Goal: Task Accomplishment & Management: Manage account settings

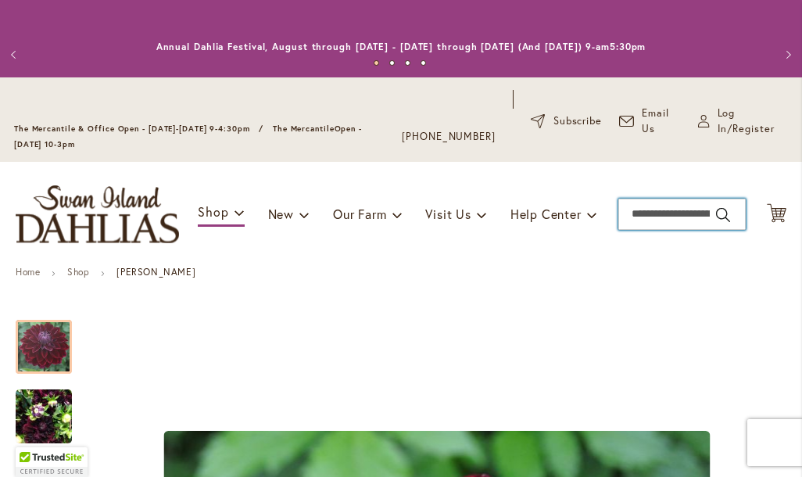
click at [671, 220] on input "Search" at bounding box center [681, 214] width 127 height 31
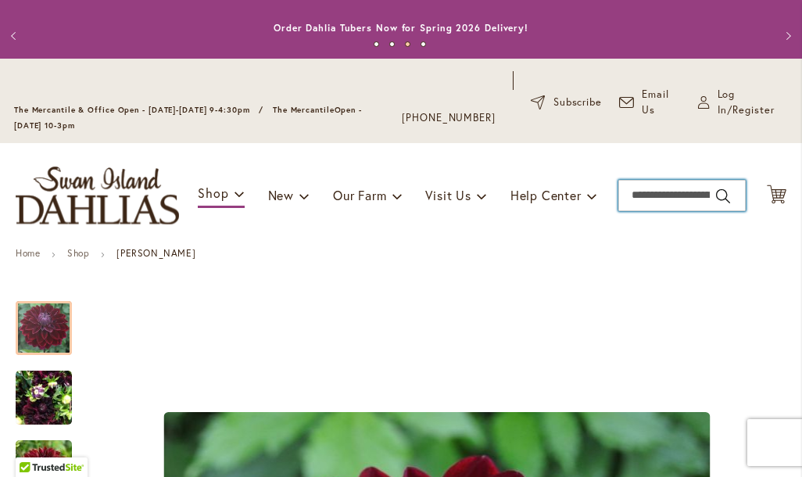
scroll to position [18, 0]
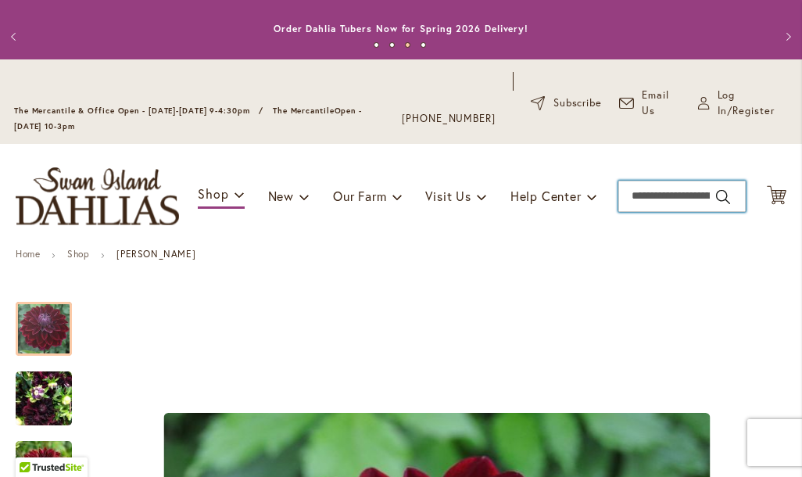
click at [674, 201] on input "Search" at bounding box center [681, 196] width 127 height 31
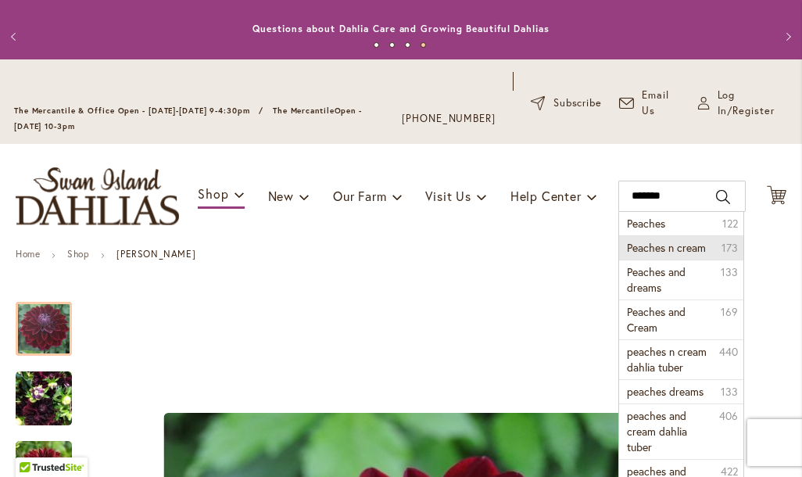
click at [698, 252] on span "Peaches n cream" at bounding box center [666, 247] width 79 height 15
type input "**********"
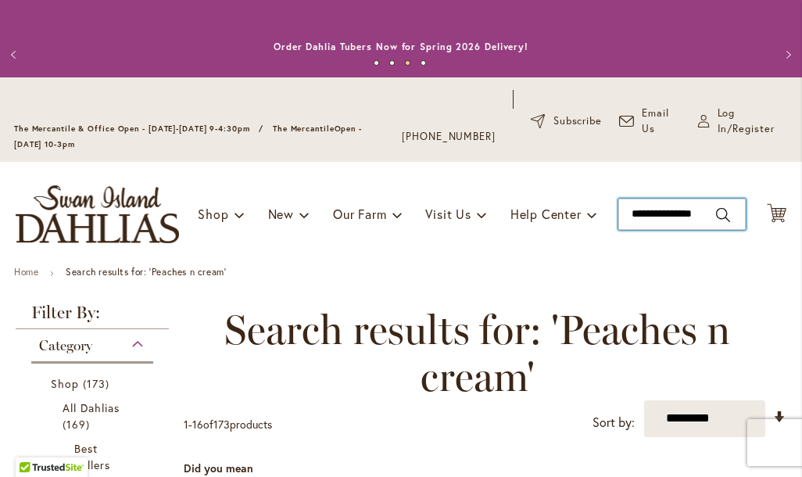
click at [685, 223] on input "**********" at bounding box center [681, 214] width 127 height 31
click at [689, 216] on input "**********" at bounding box center [681, 214] width 127 height 31
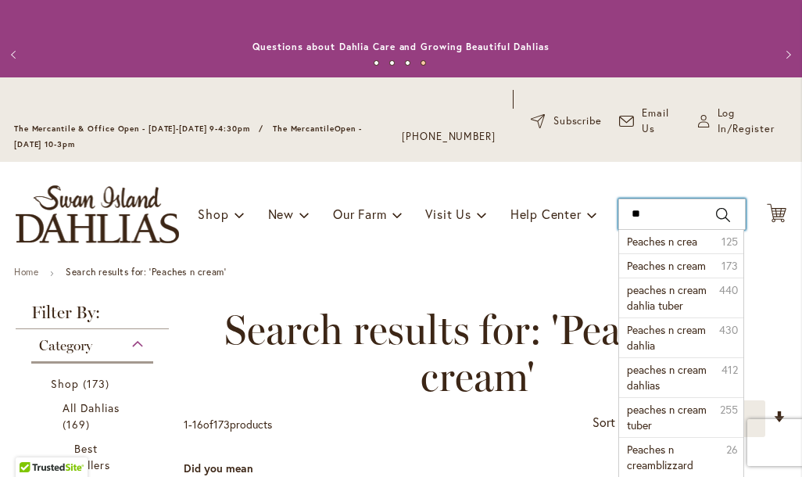
type input "*"
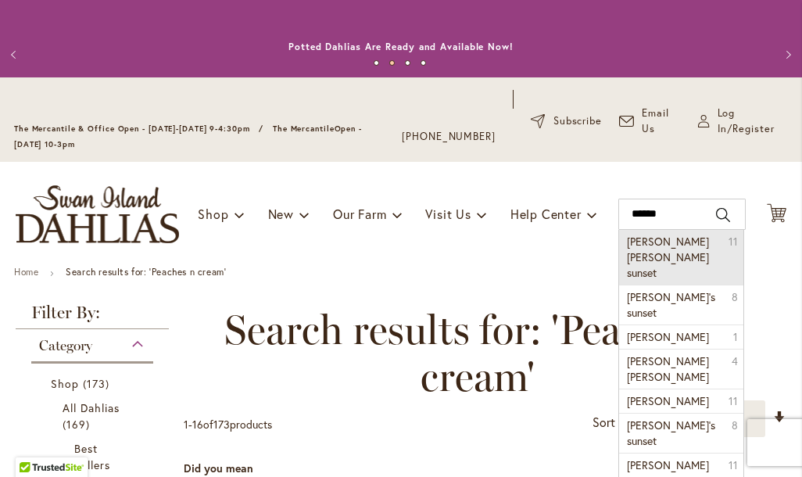
click at [668, 253] on li "patricia ann sunset 11" at bounding box center [681, 257] width 124 height 55
type input "**********"
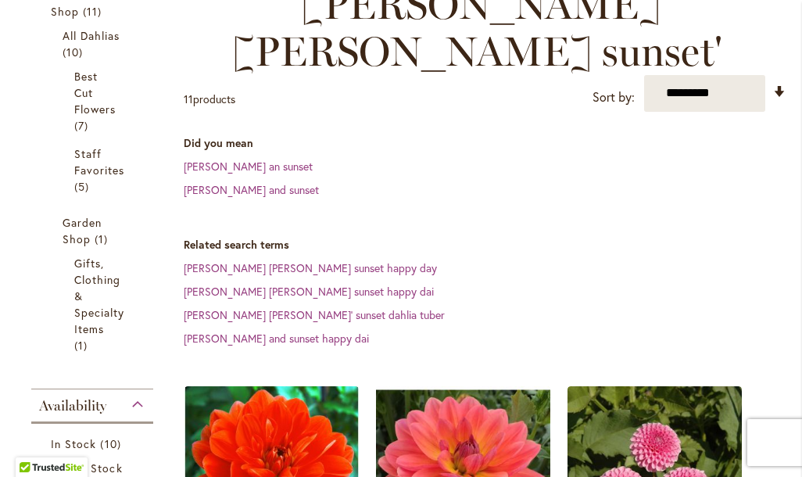
scroll to position [372, 0]
click at [321, 260] on link "patricia ann sunset happy day" at bounding box center [310, 267] width 253 height 15
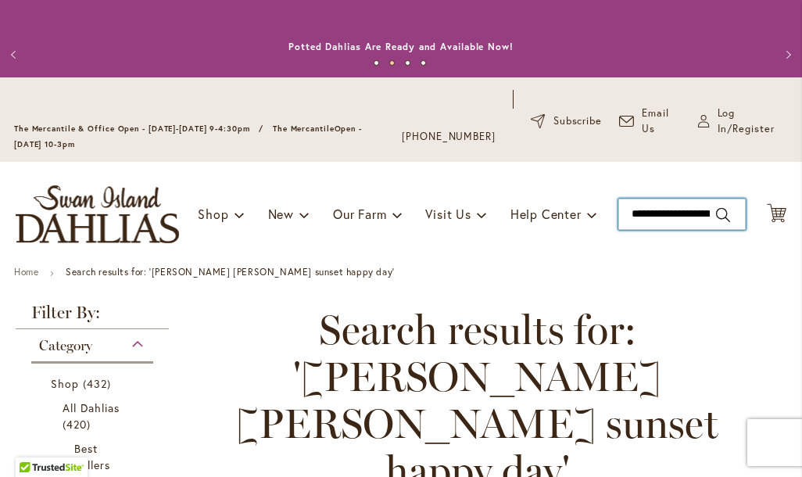
click at [697, 212] on input "**********" at bounding box center [681, 214] width 127 height 31
click at [703, 216] on input "**********" at bounding box center [681, 214] width 127 height 31
type input "*"
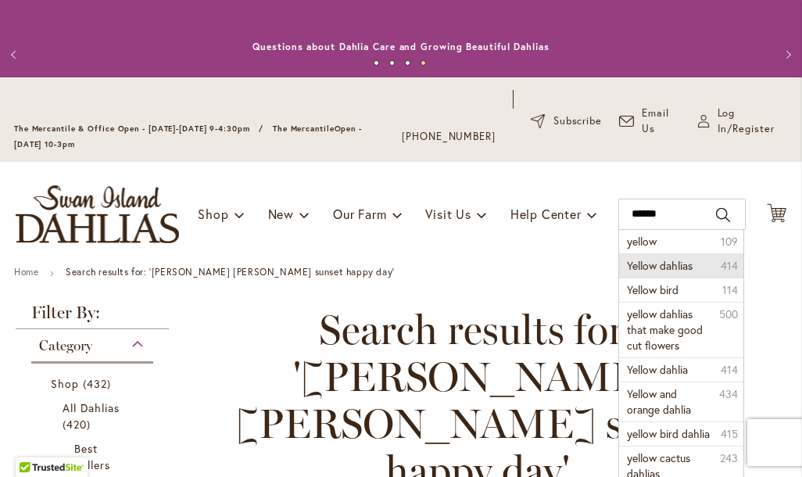
click at [709, 263] on li "Yellow dahlias 414" at bounding box center [681, 265] width 124 height 24
type input "**********"
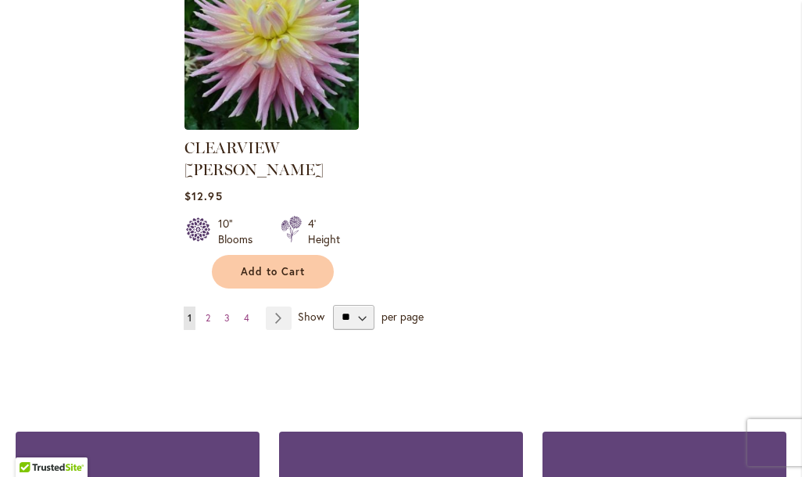
scroll to position [2171, 0]
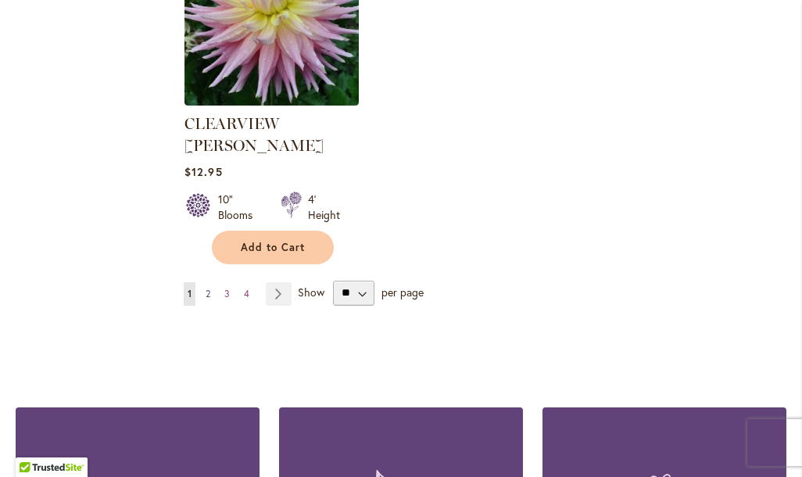
click at [203, 282] on link "Page 2" at bounding box center [208, 293] width 13 height 23
click at [211, 282] on link "Page 2" at bounding box center [208, 293] width 13 height 23
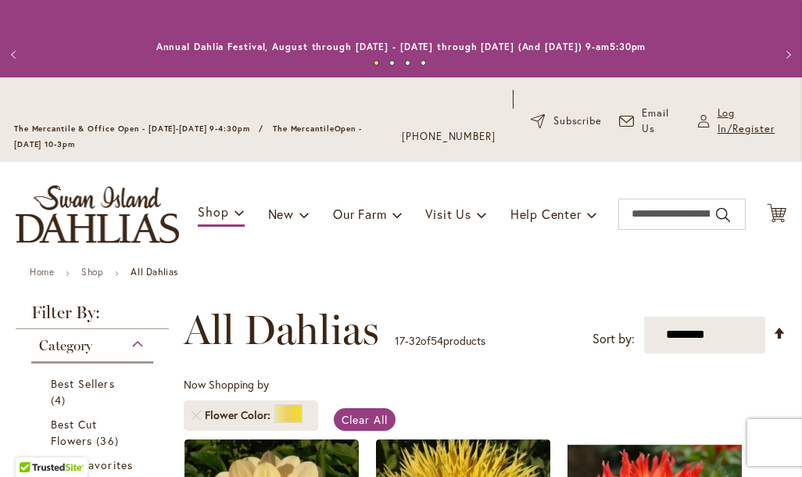
click at [729, 120] on span "Log In/Register" at bounding box center [752, 121] width 71 height 31
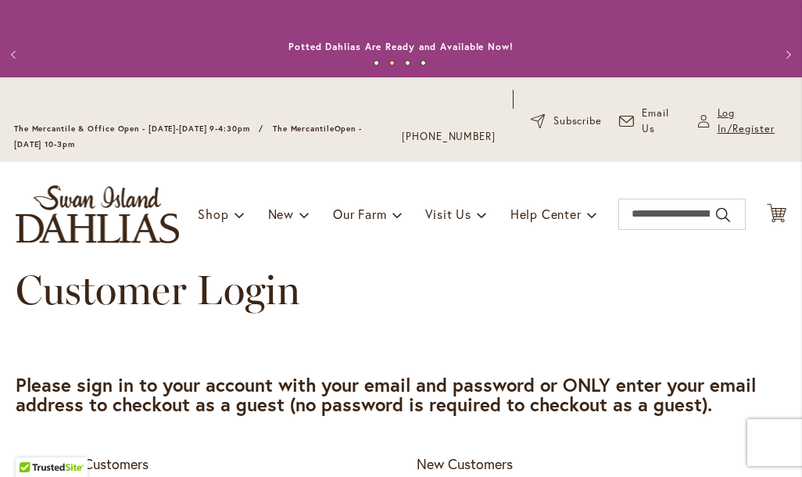
click at [726, 118] on span "Log In/Register" at bounding box center [752, 121] width 71 height 31
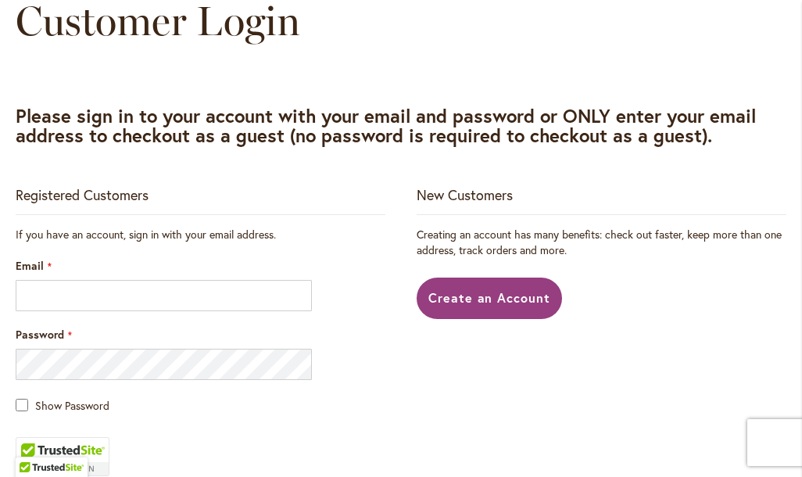
scroll to position [270, 0]
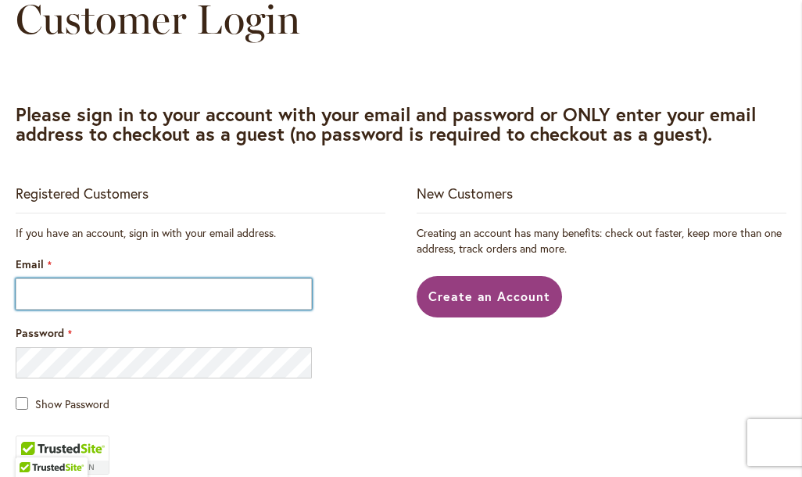
click at [30, 296] on input "Email" at bounding box center [164, 293] width 296 height 31
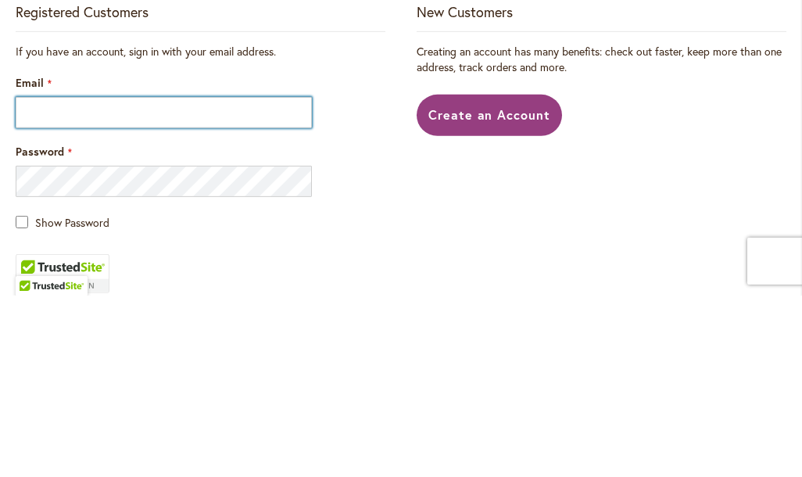
type input "**********"
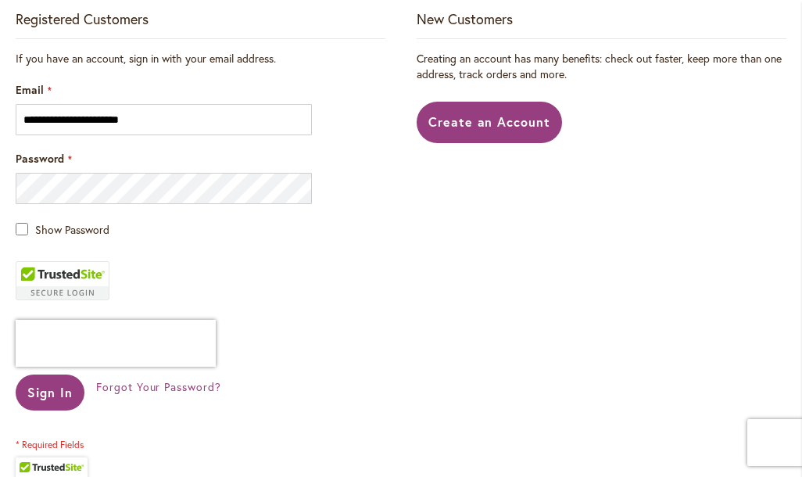
scroll to position [449, 0]
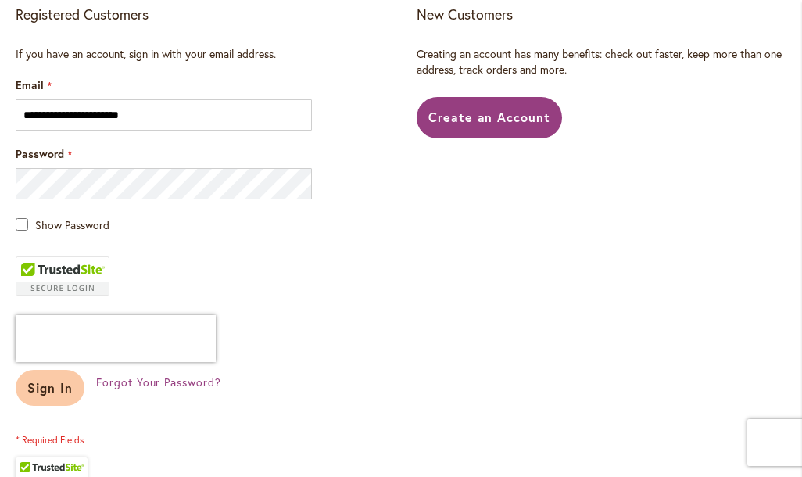
click at [47, 385] on span "Sign In" at bounding box center [49, 387] width 45 height 16
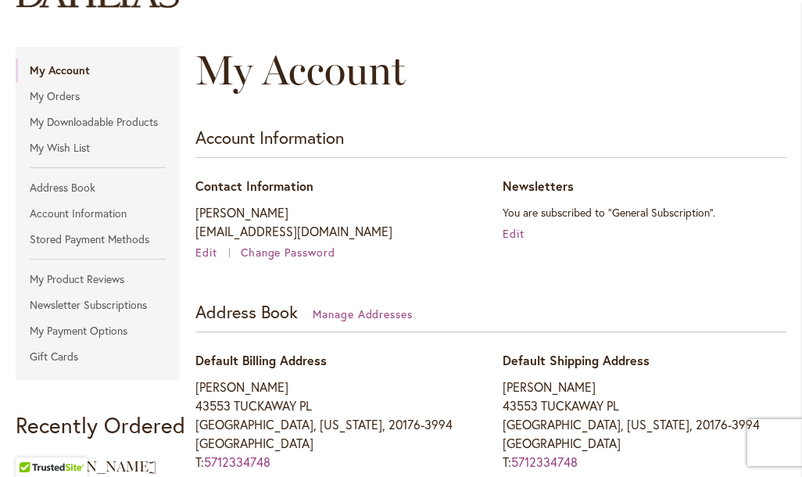
scroll to position [236, 0]
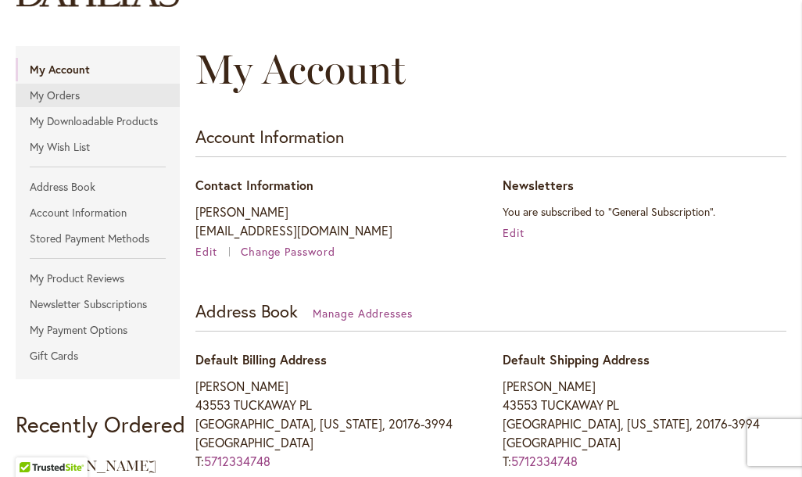
click at [54, 91] on link "My Orders" at bounding box center [98, 95] width 164 height 23
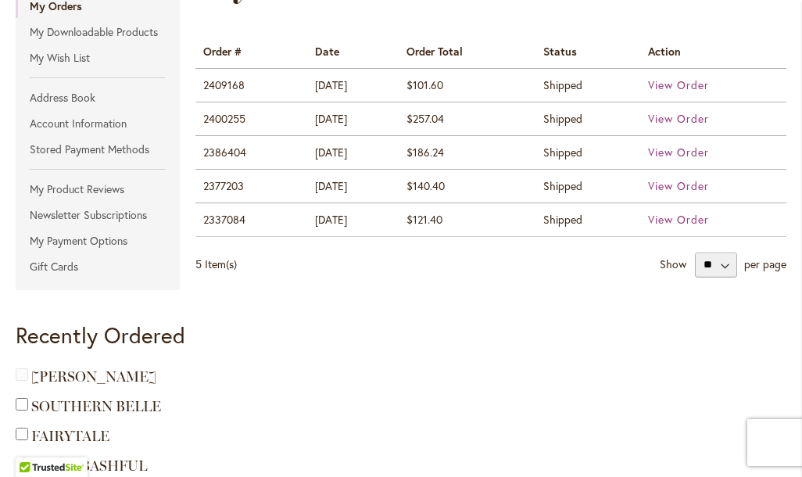
scroll to position [326, 0]
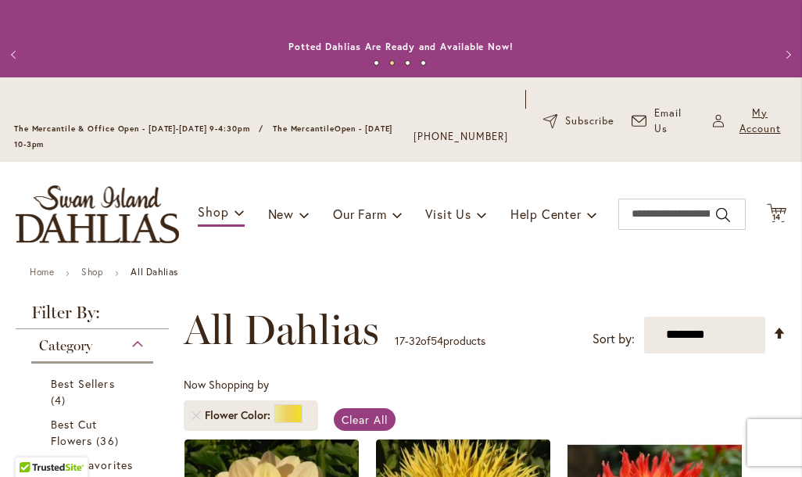
click at [751, 120] on span "My Account" at bounding box center [760, 121] width 56 height 31
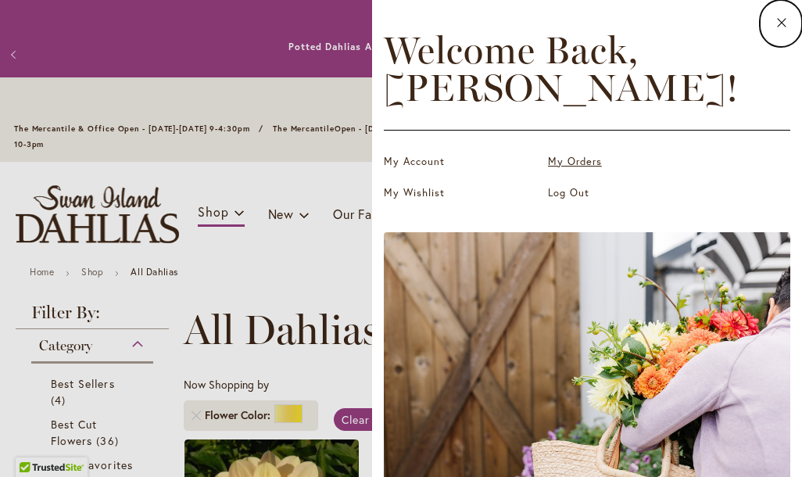
click at [588, 156] on link "My Orders" at bounding box center [626, 162] width 156 height 16
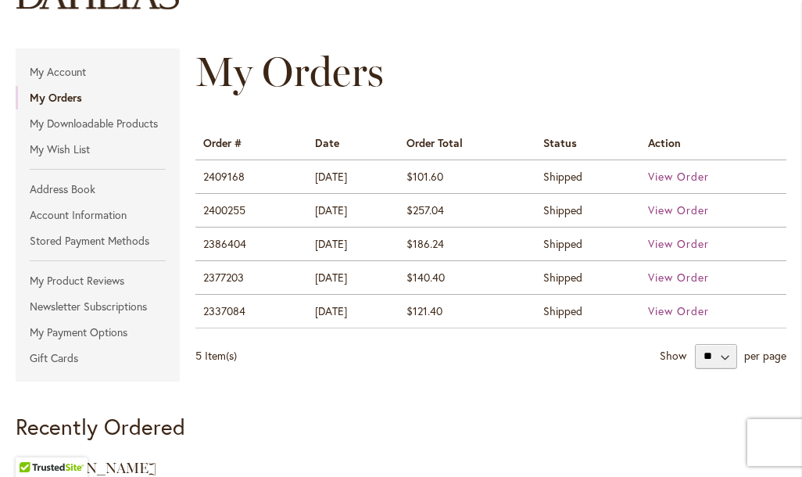
scroll to position [235, 0]
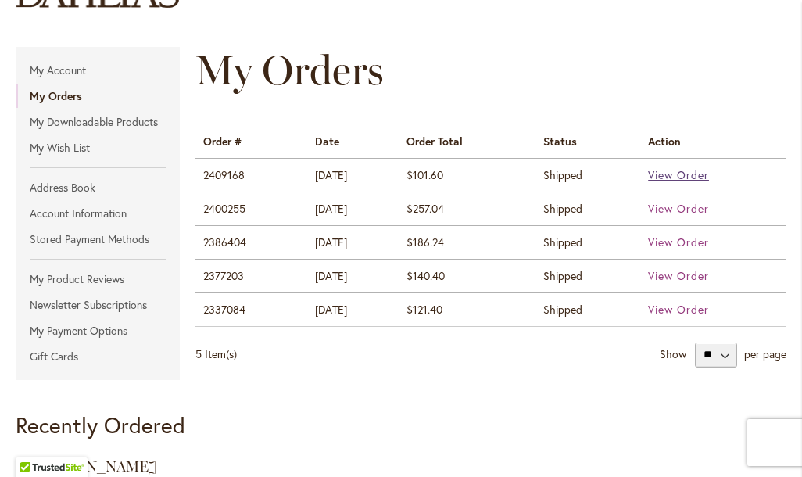
click at [694, 172] on span "View Order" at bounding box center [678, 174] width 61 height 15
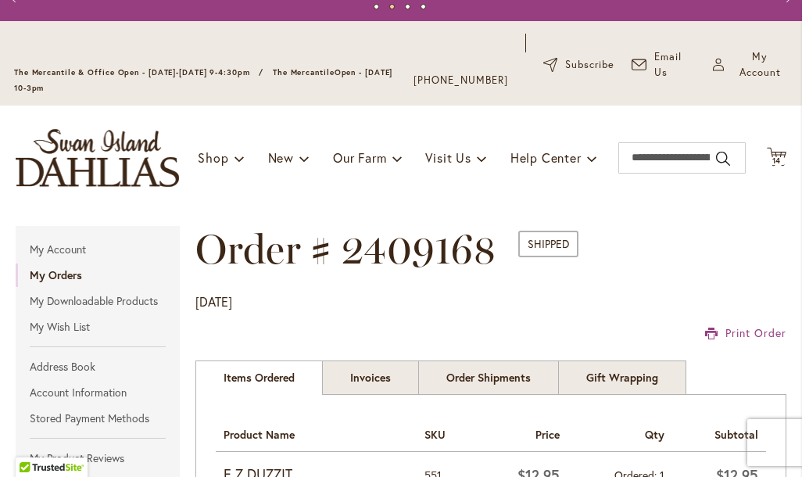
scroll to position [50, 0]
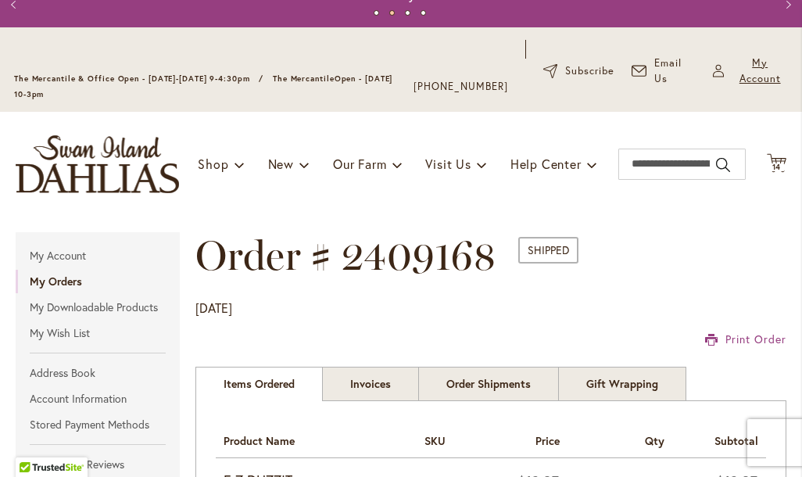
click at [761, 69] on span "My Account" at bounding box center [760, 70] width 56 height 31
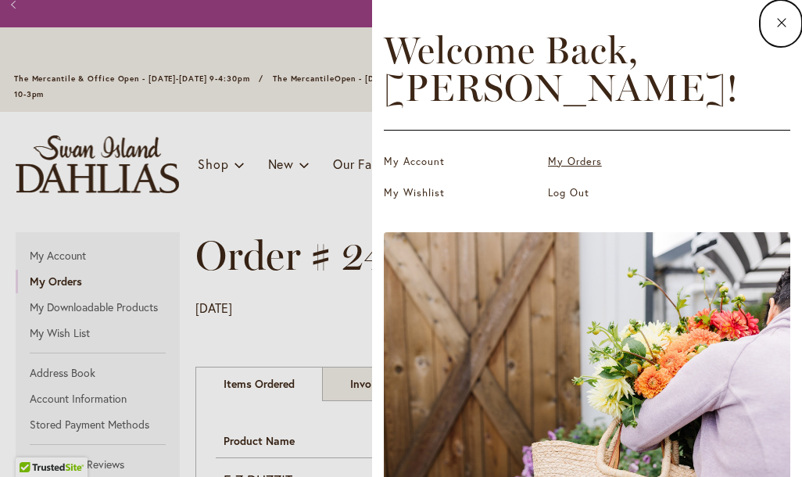
click at [586, 158] on link "My Orders" at bounding box center [626, 162] width 156 height 16
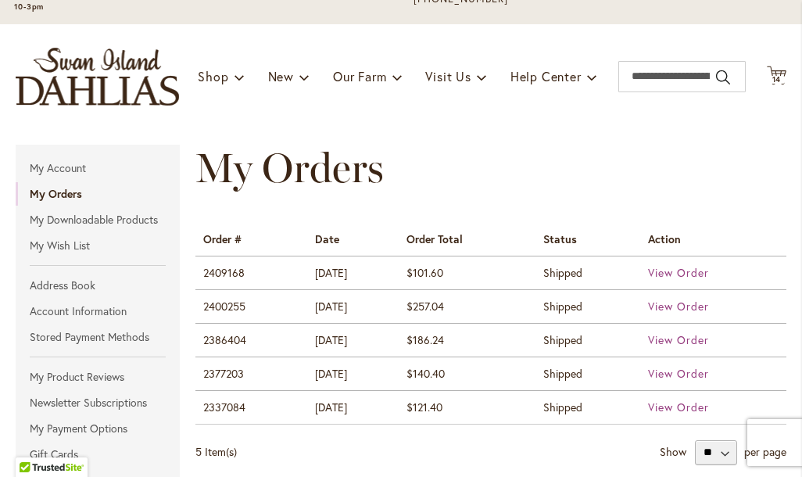
scroll to position [137, 0]
click at [695, 305] on span "View Order" at bounding box center [678, 306] width 61 height 15
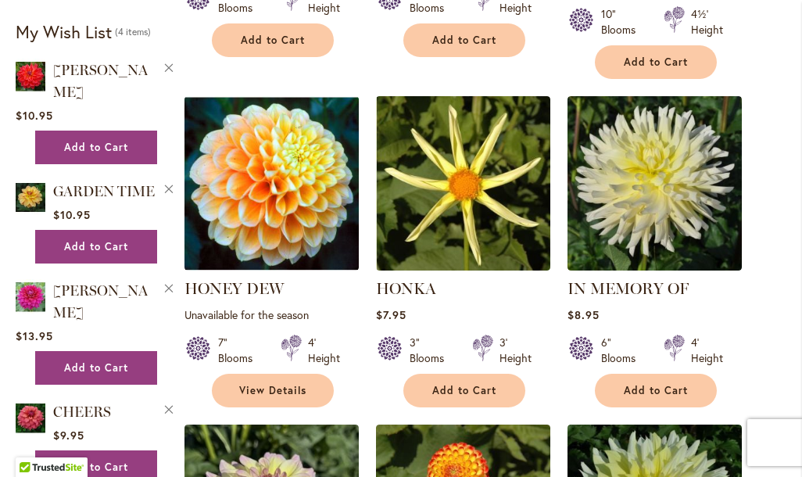
scroll to position [1354, 0]
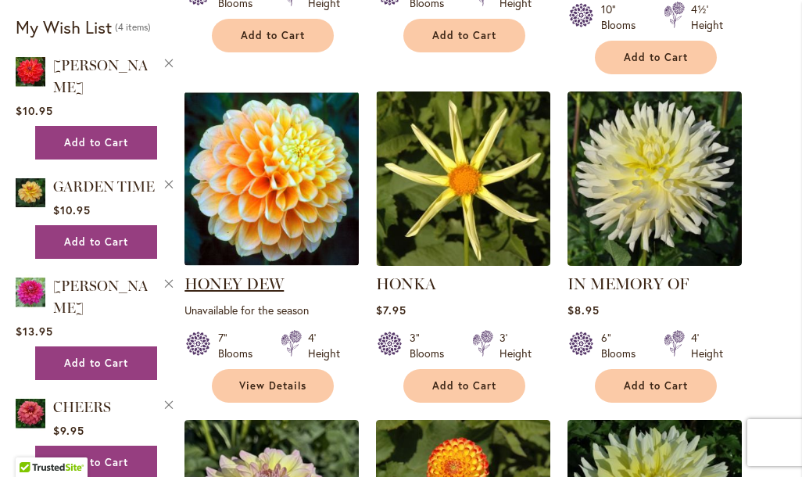
click at [227, 285] on link "HONEY DEW" at bounding box center [233, 283] width 99 height 19
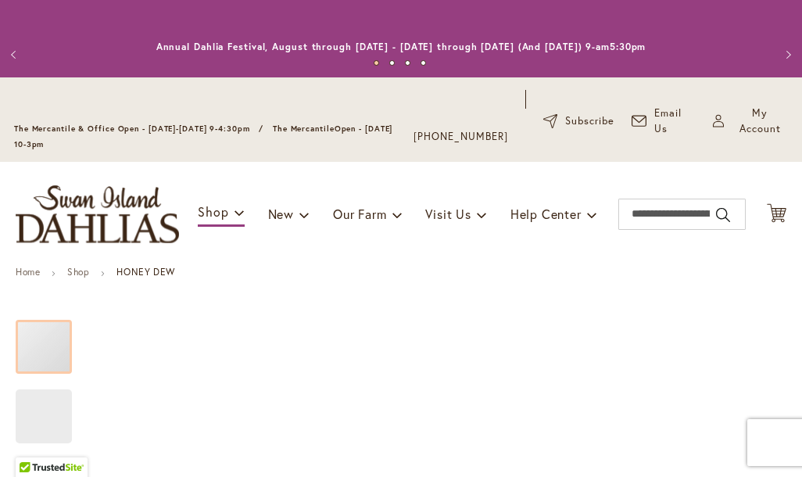
type input "*********"
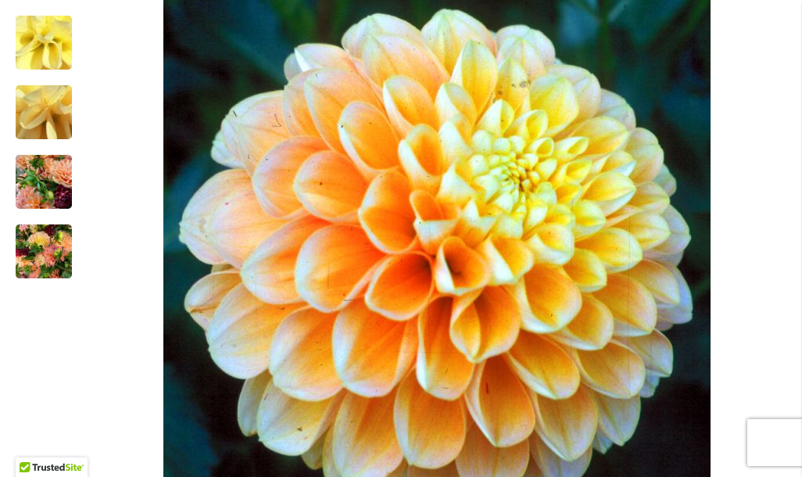
scroll to position [438, 0]
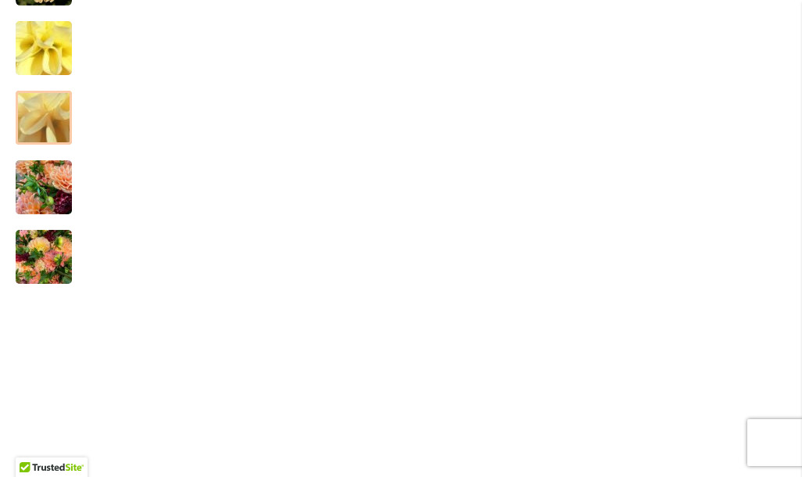
click at [39, 116] on img "Honey Dew" at bounding box center [43, 117] width 113 height 84
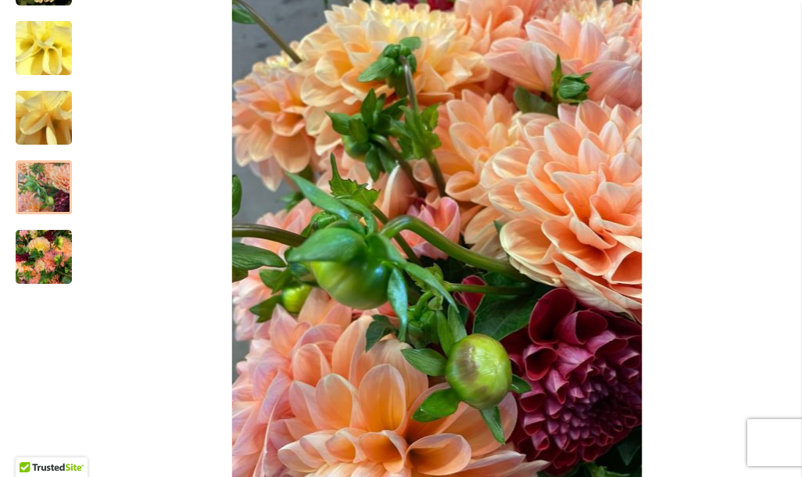
click at [45, 185] on img "Honey Dew" at bounding box center [44, 187] width 56 height 75
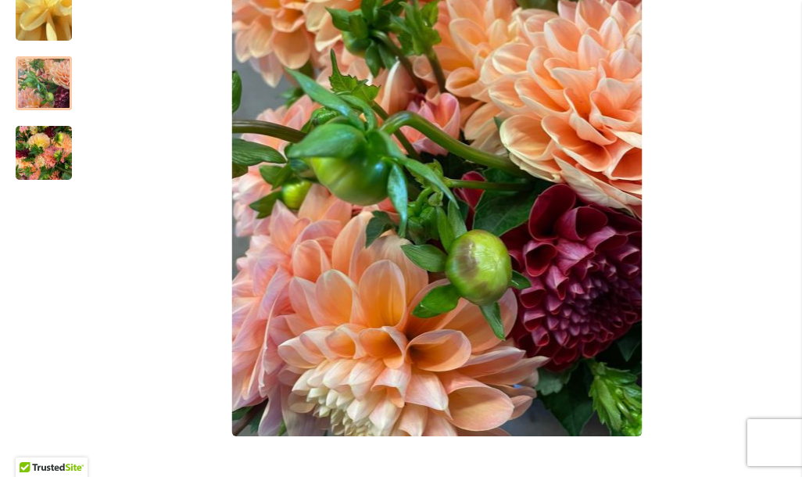
scroll to position [528, 0]
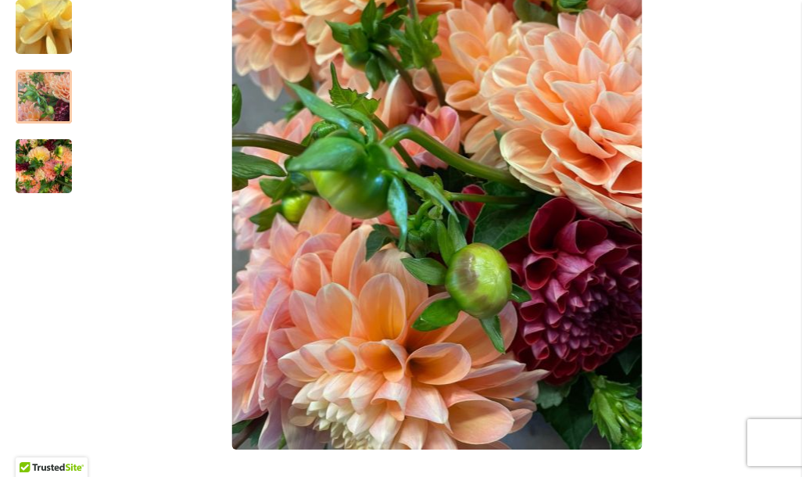
click at [45, 163] on img "Honey Dew" at bounding box center [44, 166] width 56 height 75
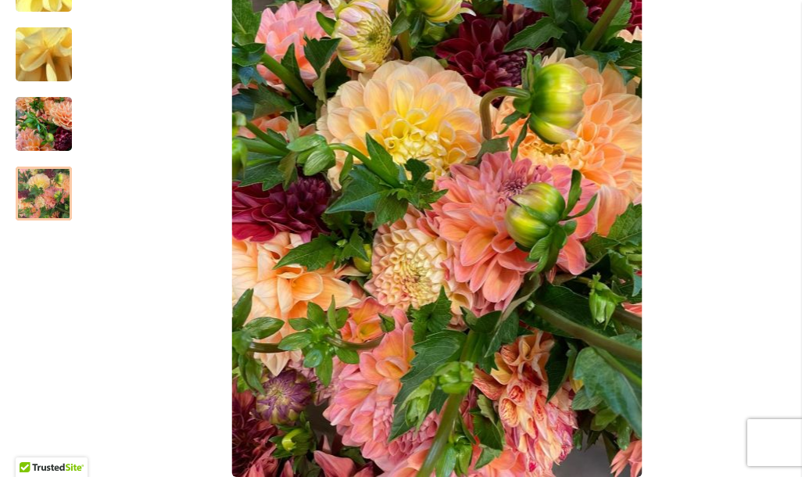
scroll to position [0, 0]
